Goal: Browse casually

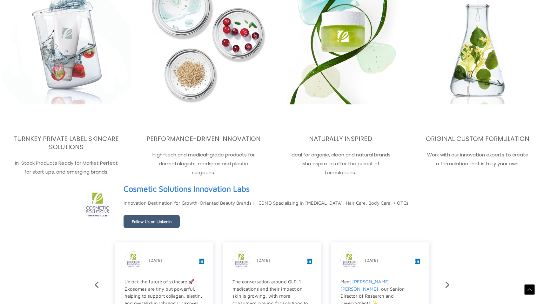
scroll to position [982, 0]
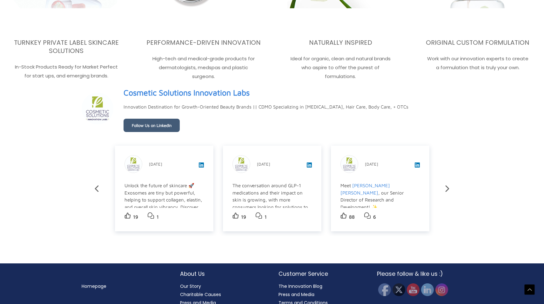
scroll to position [1090, 0]
